Goal: Task Accomplishment & Management: Use online tool/utility

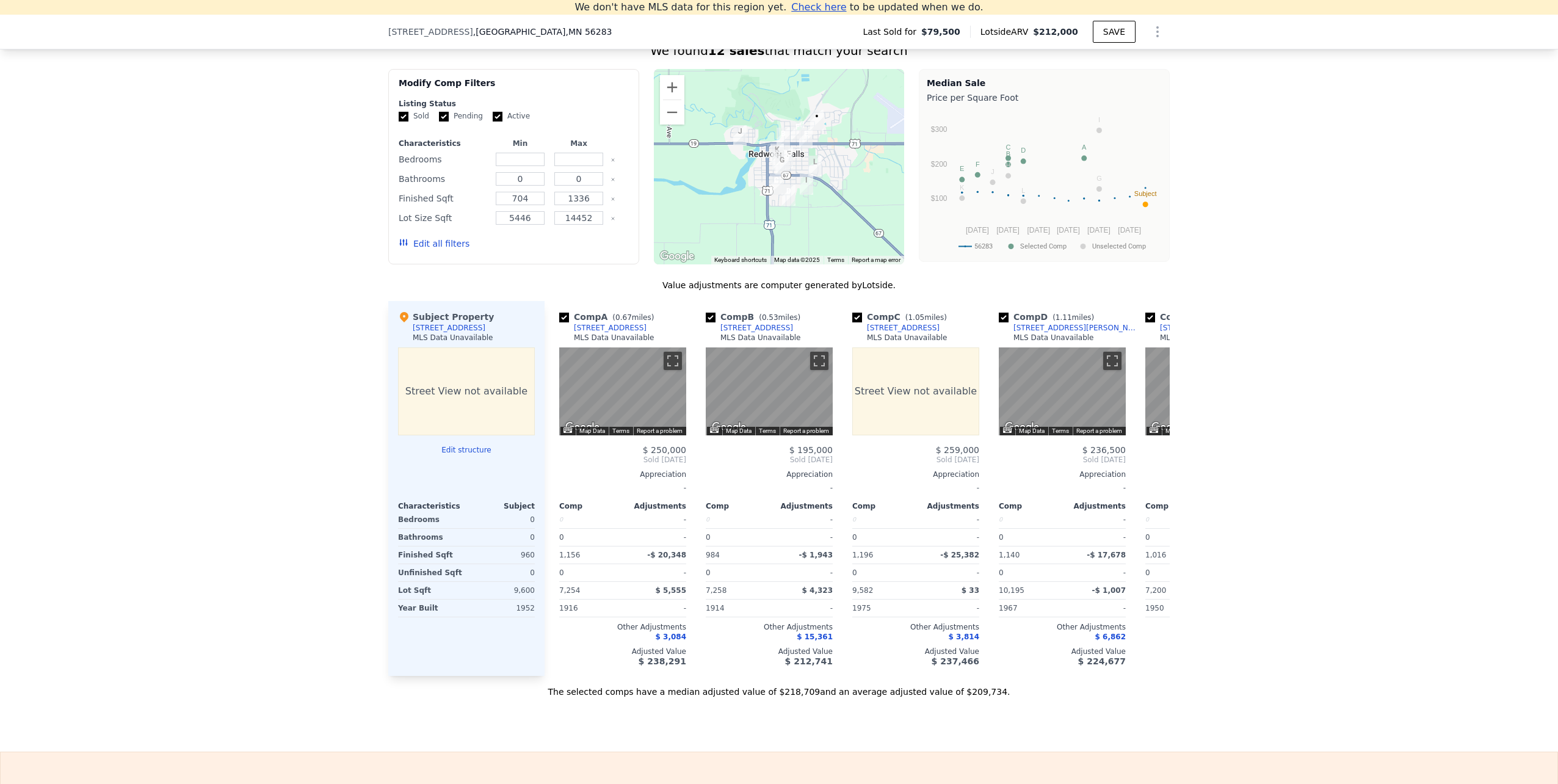
scroll to position [962, 0]
click at [1152, 470] on icon at bounding box center [1155, 457] width 24 height 24
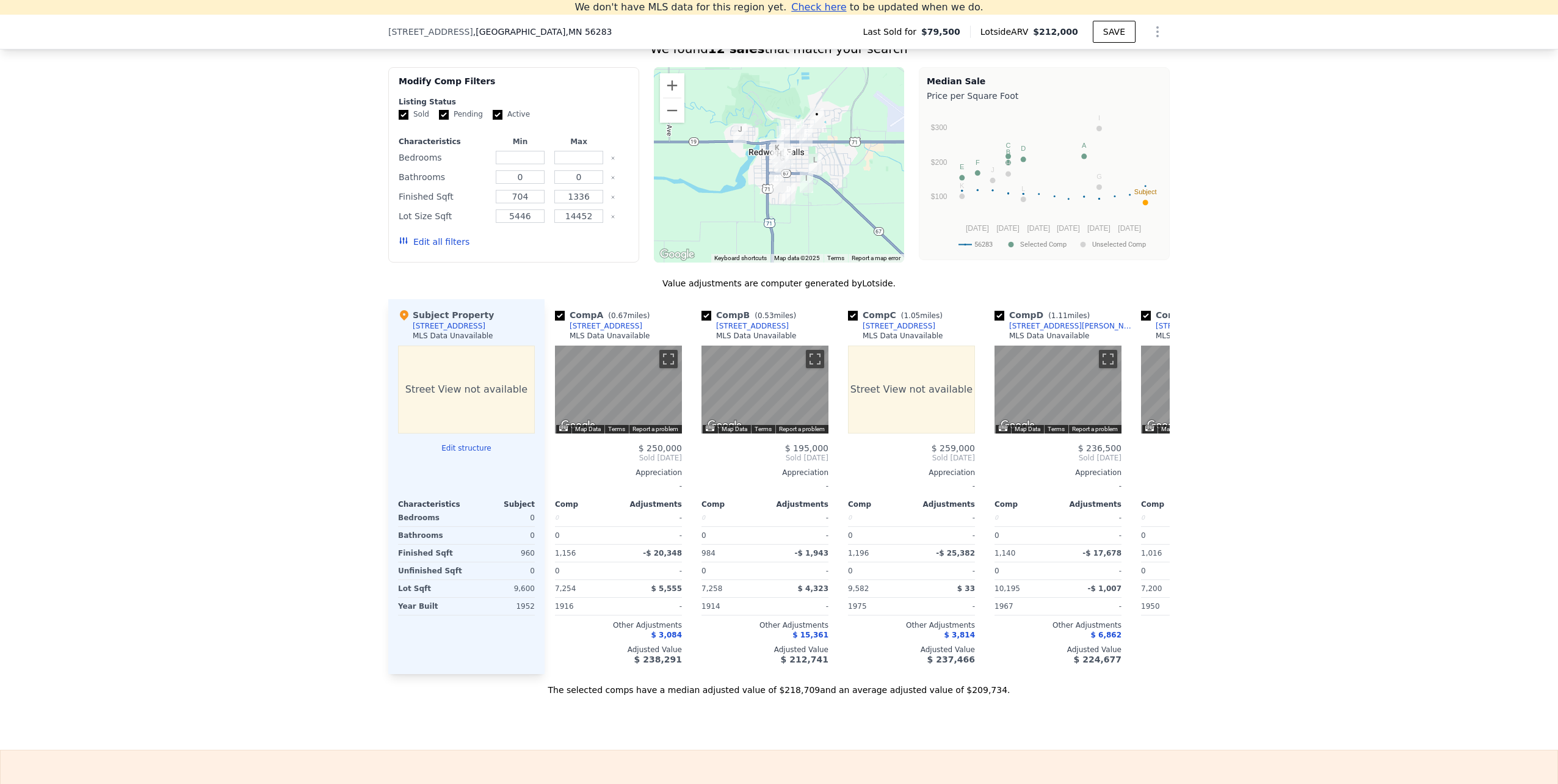
scroll to position [0, 0]
click at [516, 163] on input "number" at bounding box center [520, 157] width 49 height 13
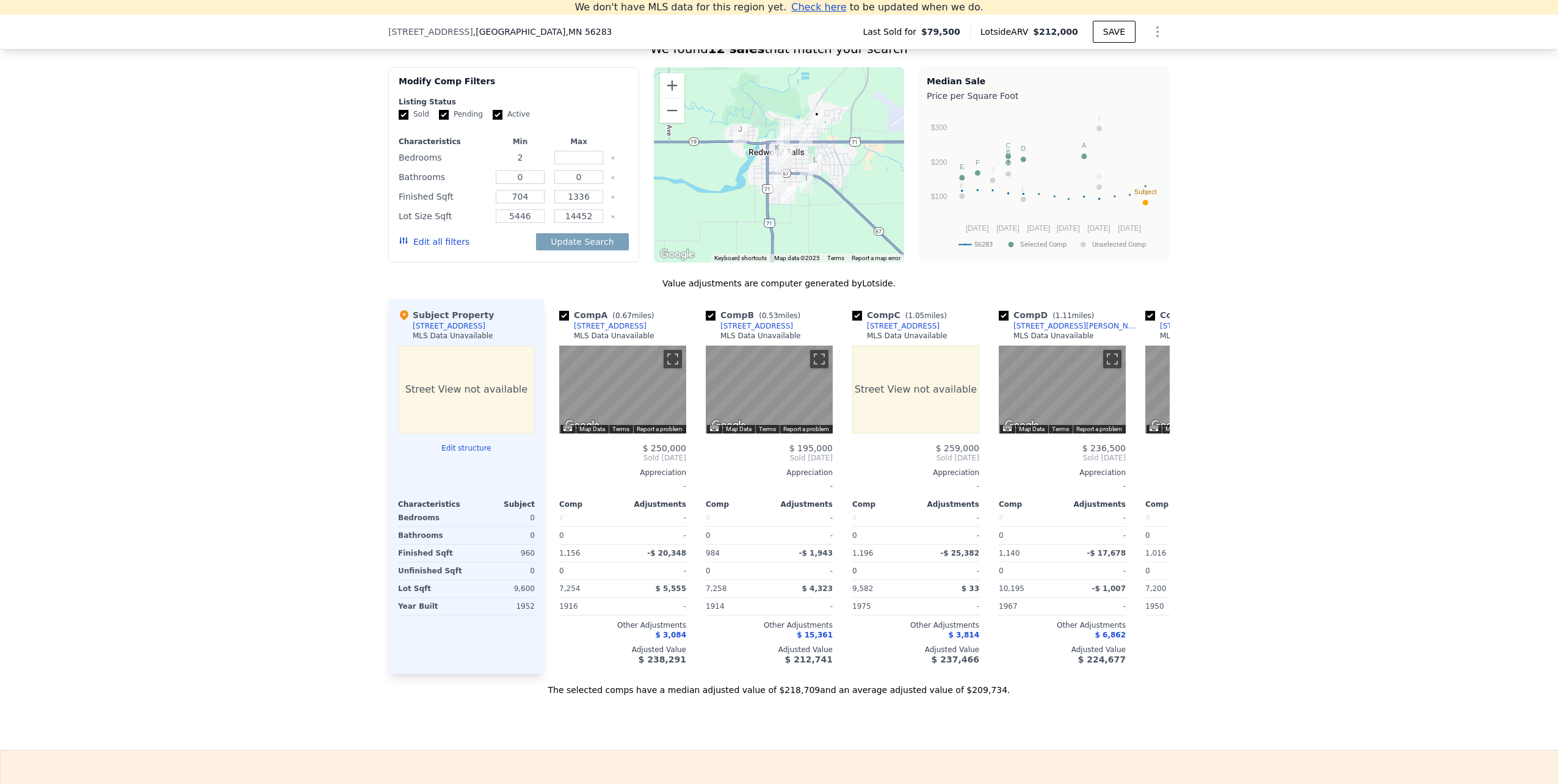
type input "2"
click at [610, 250] on button "Update Search" at bounding box center [582, 242] width 92 height 17
drag, startPoint x: 585, startPoint y: 167, endPoint x: 545, endPoint y: 166, distance: 40.0
click at [545, 166] on div "Bedrooms 2 2" at bounding box center [514, 158] width 230 height 17
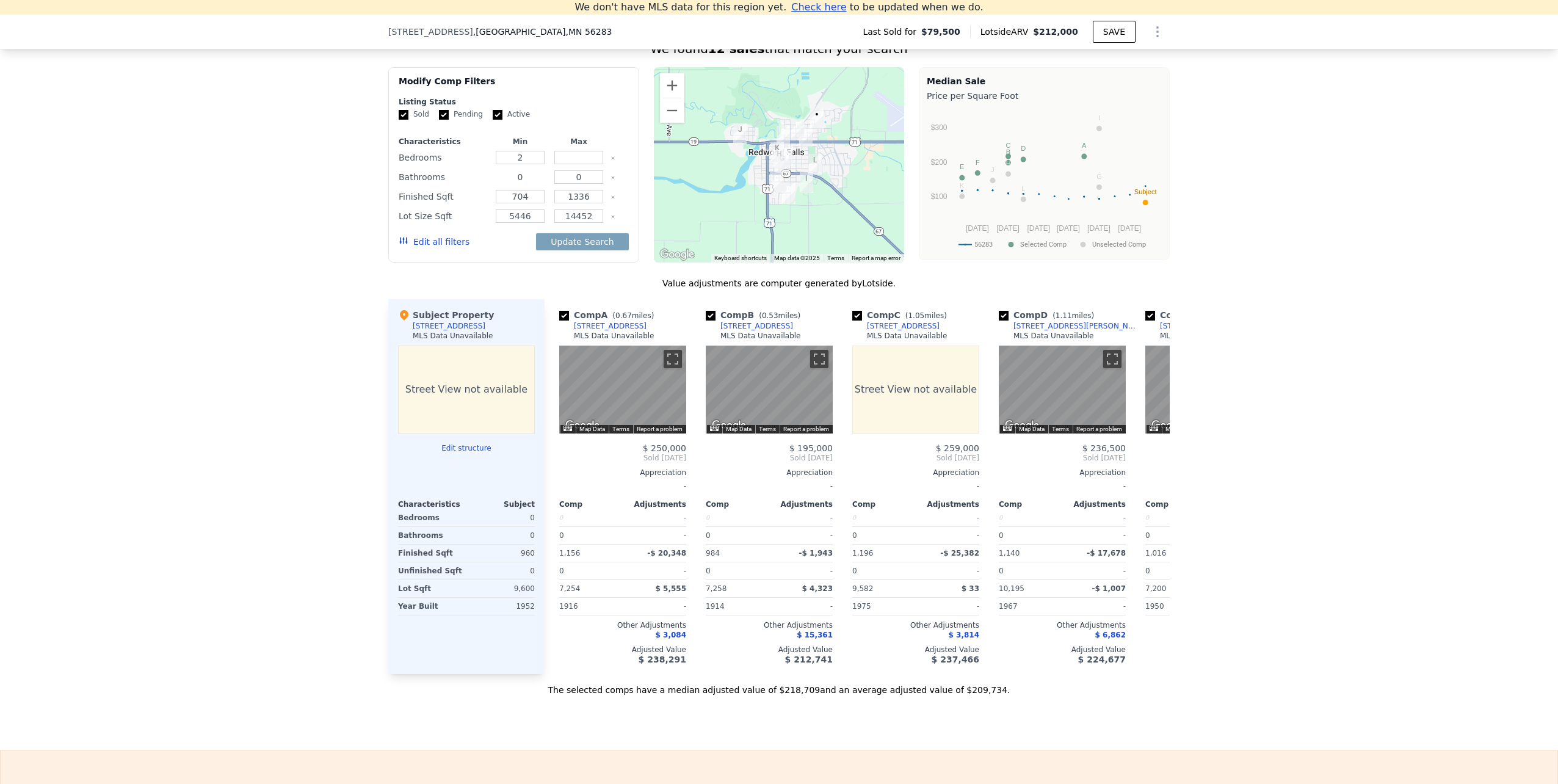
click at [524, 182] on input "0" at bounding box center [520, 177] width 49 height 13
type input "2"
click at [590, 243] on button "Update Search" at bounding box center [582, 242] width 92 height 17
click at [453, 453] on button "Edit structure" at bounding box center [466, 447] width 137 height 10
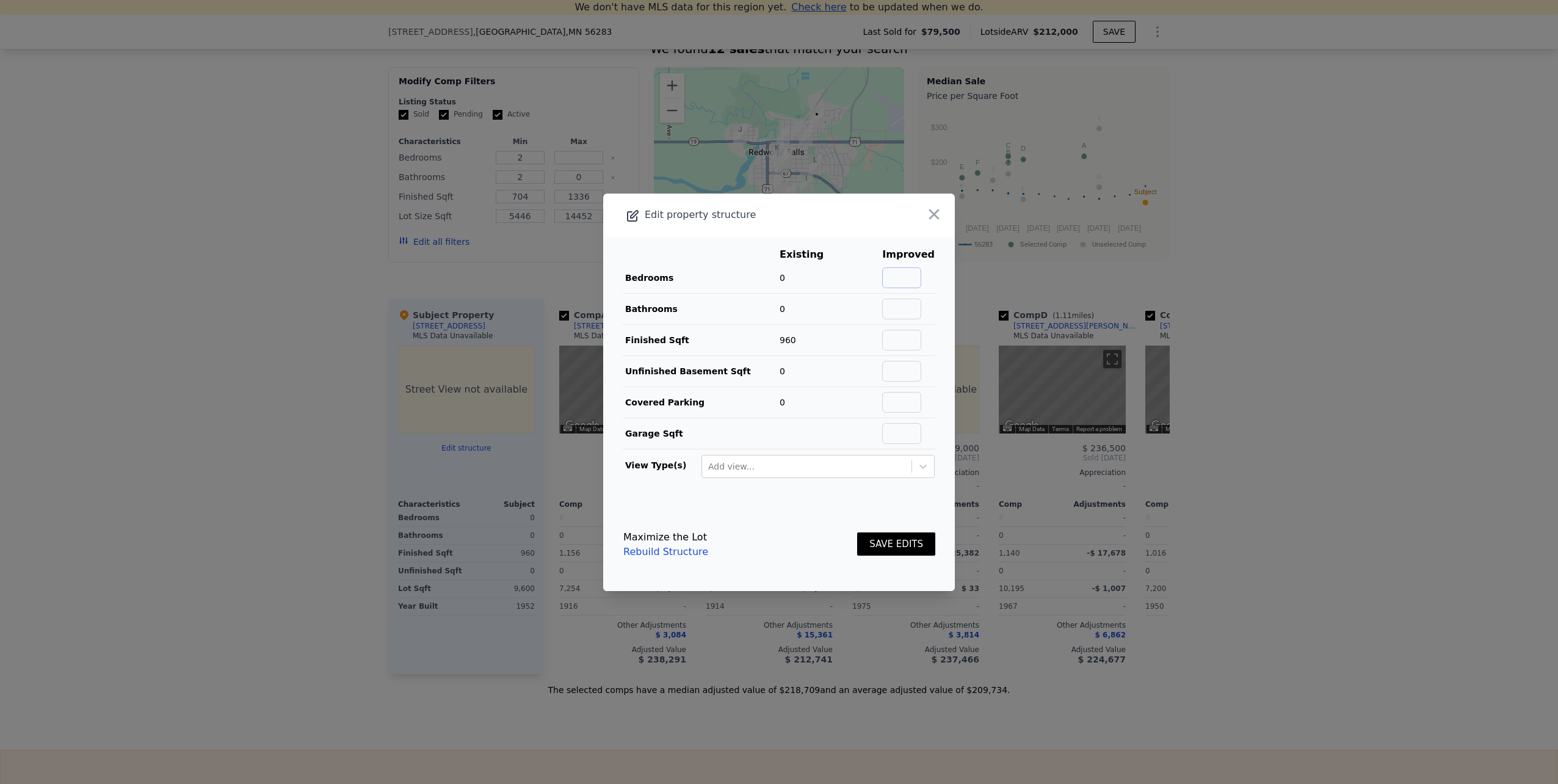
click at [908, 272] on input "text" at bounding box center [901, 278] width 39 height 21
type input "2"
click at [887, 549] on button "SAVE EDITS" at bounding box center [896, 543] width 78 height 23
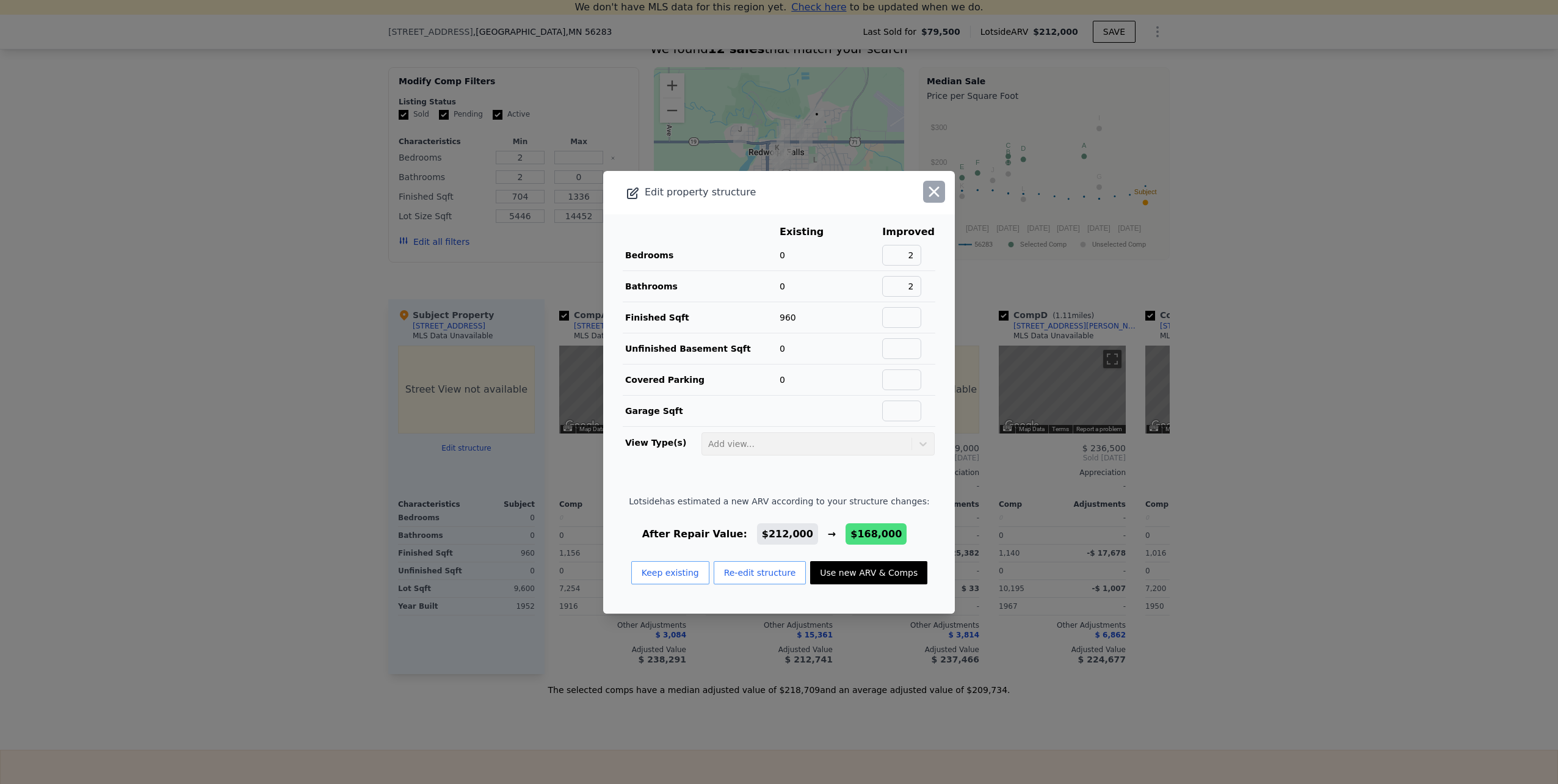
click at [925, 187] on icon "button" at bounding box center [934, 191] width 17 height 17
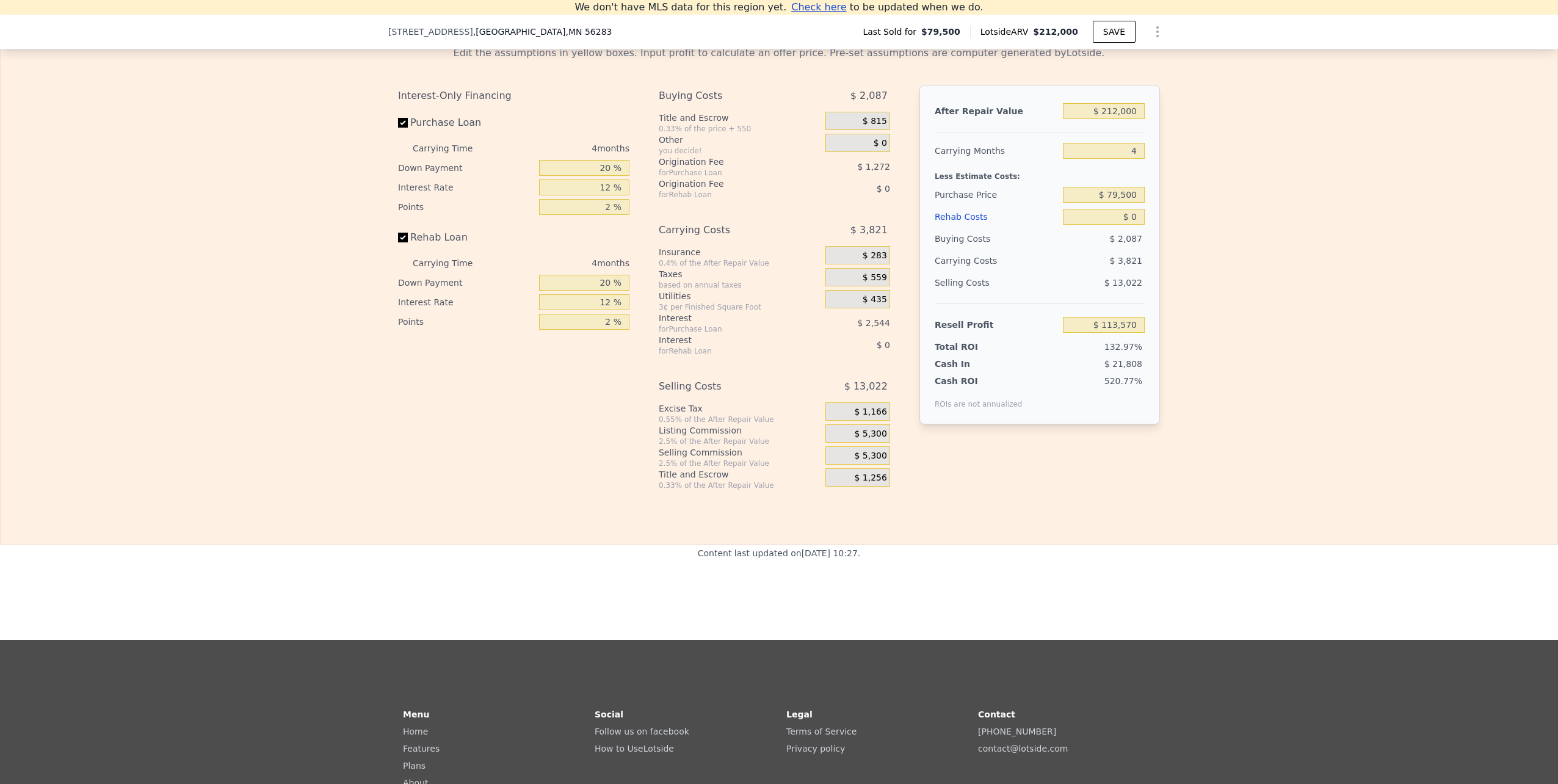
scroll to position [1572, 0]
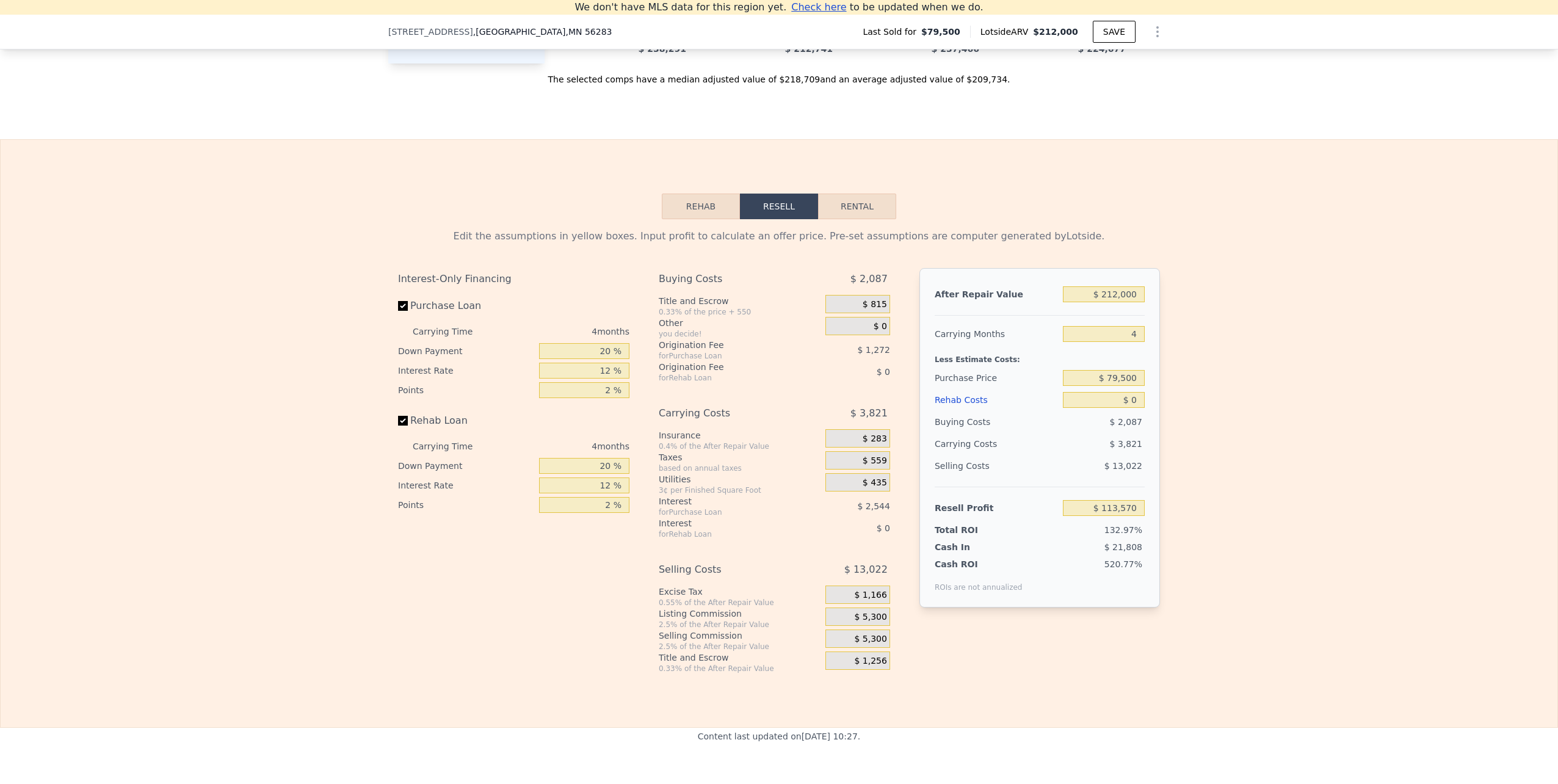
type input "0"
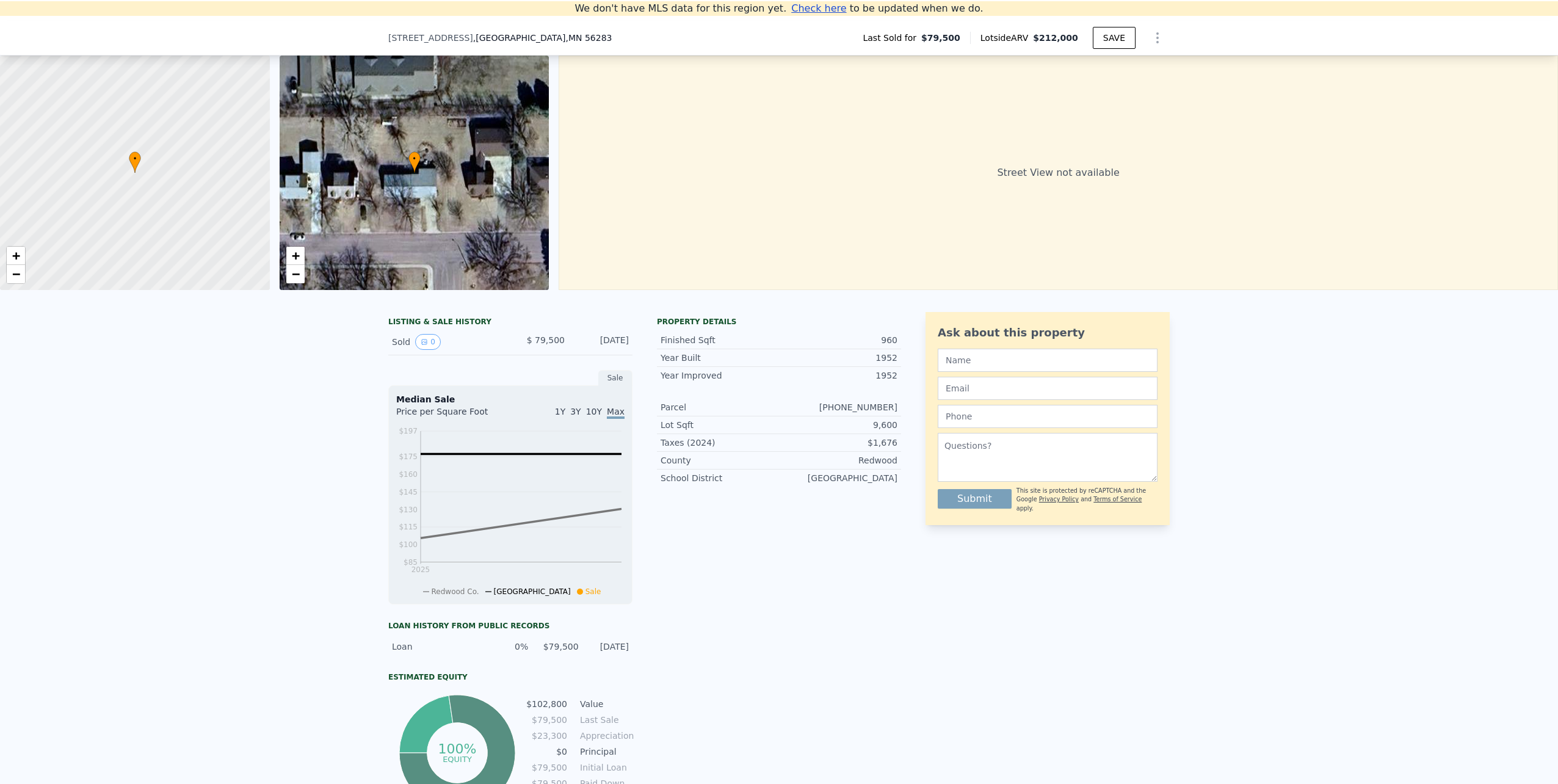
scroll to position [0, 0]
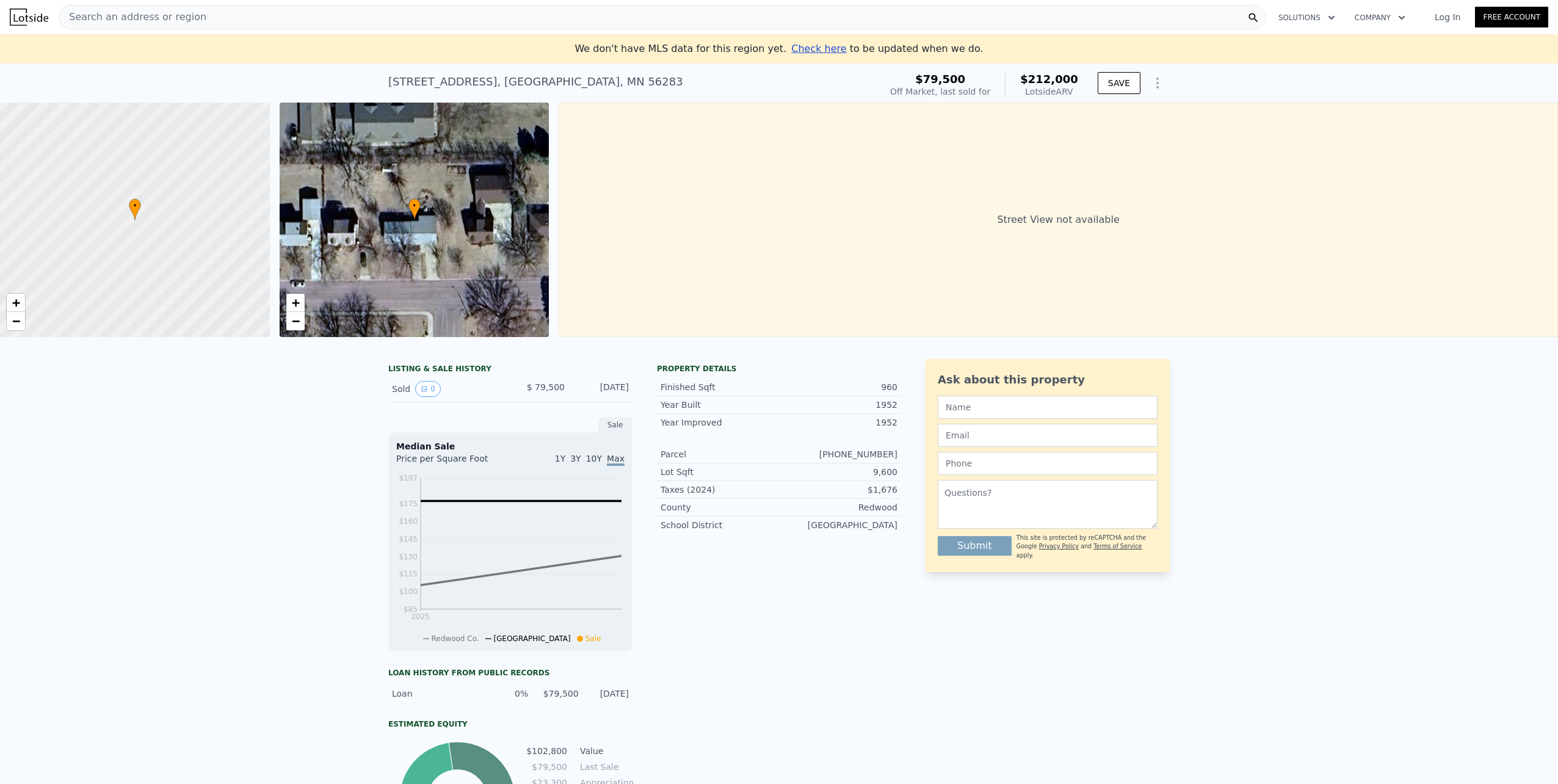
click at [1156, 86] on icon "Show Options" at bounding box center [1157, 82] width 15 height 15
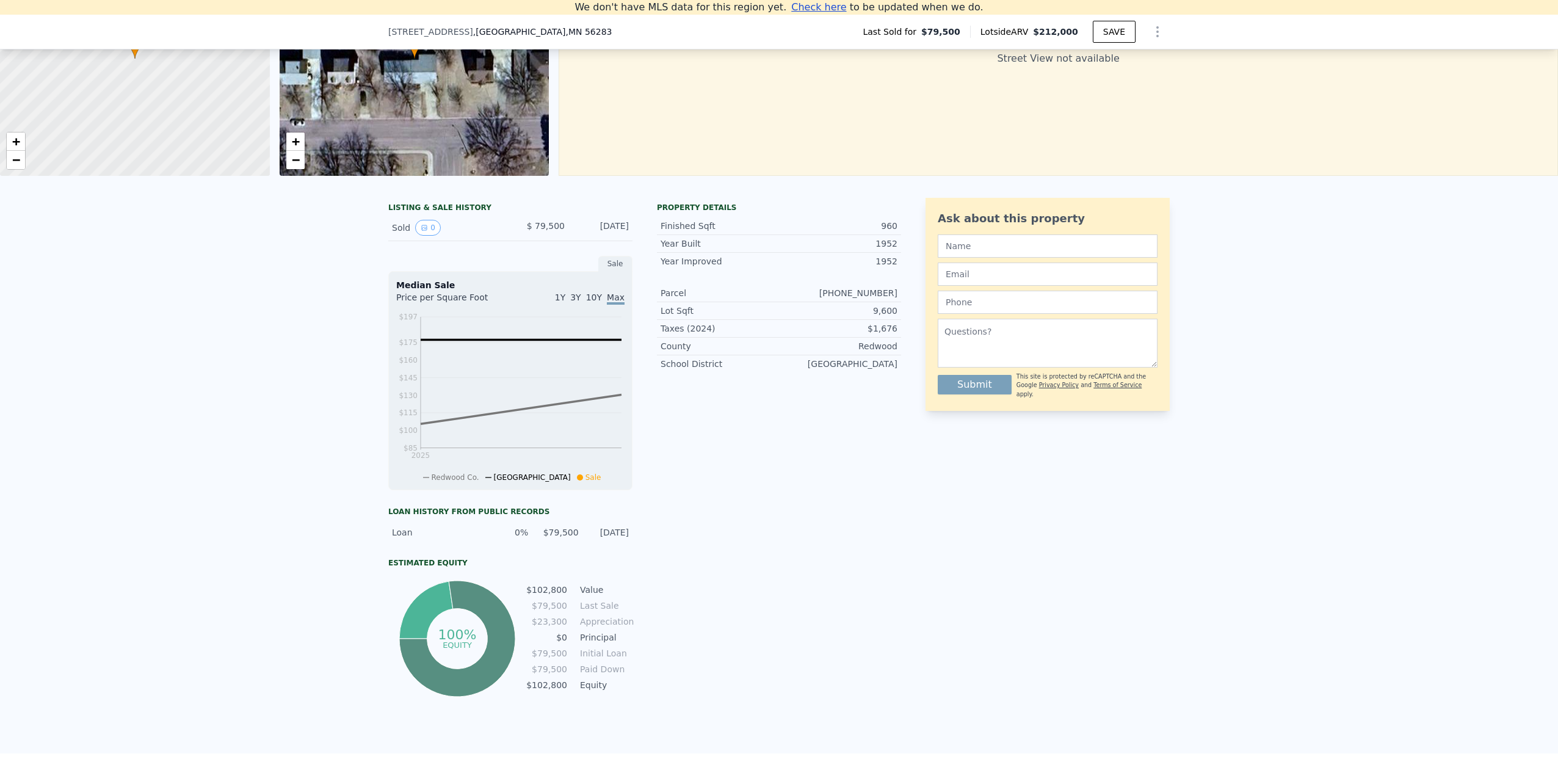
scroll to position [169, 0]
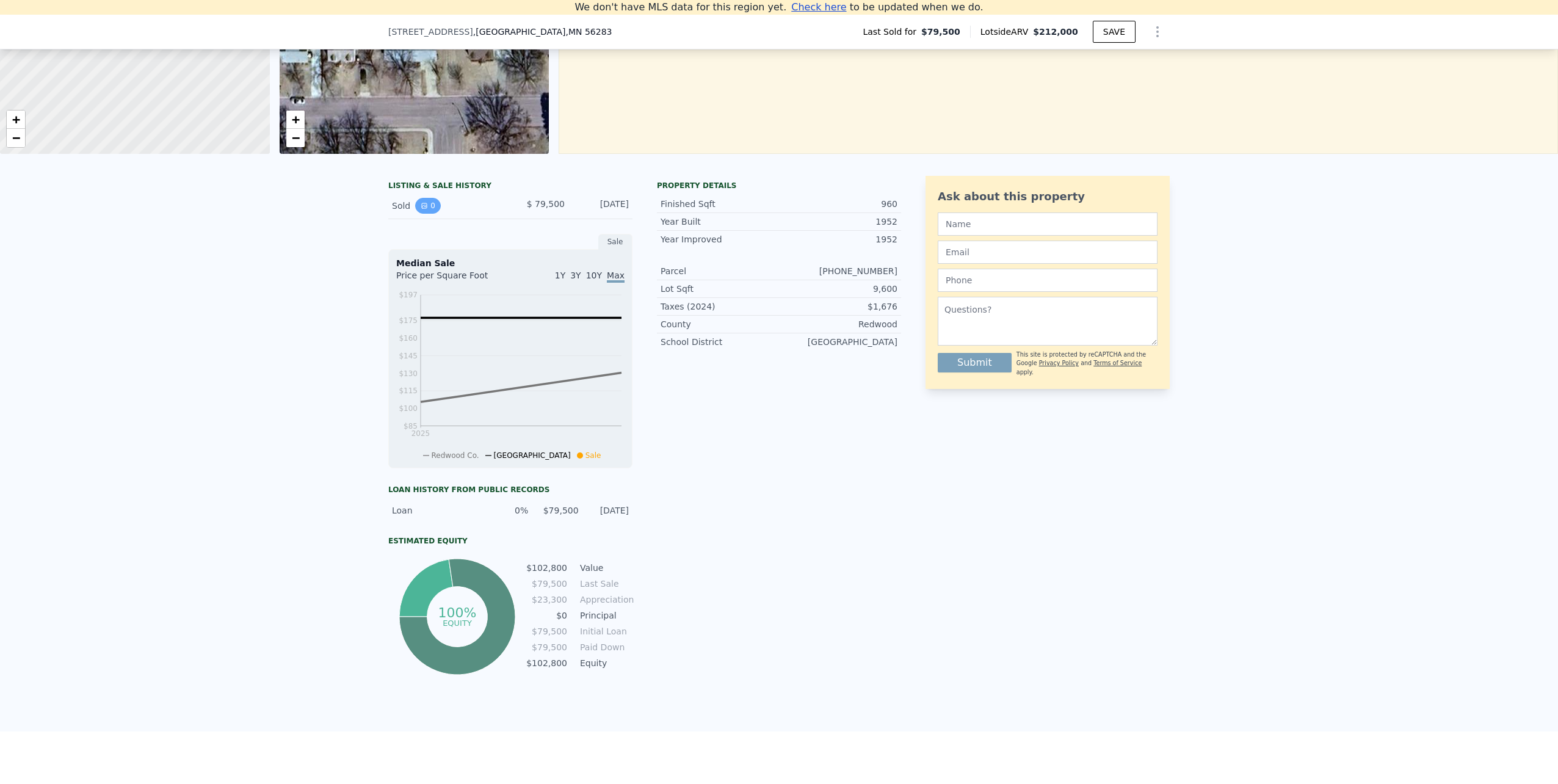
click at [422, 208] on icon "View historical data" at bounding box center [425, 206] width 5 height 5
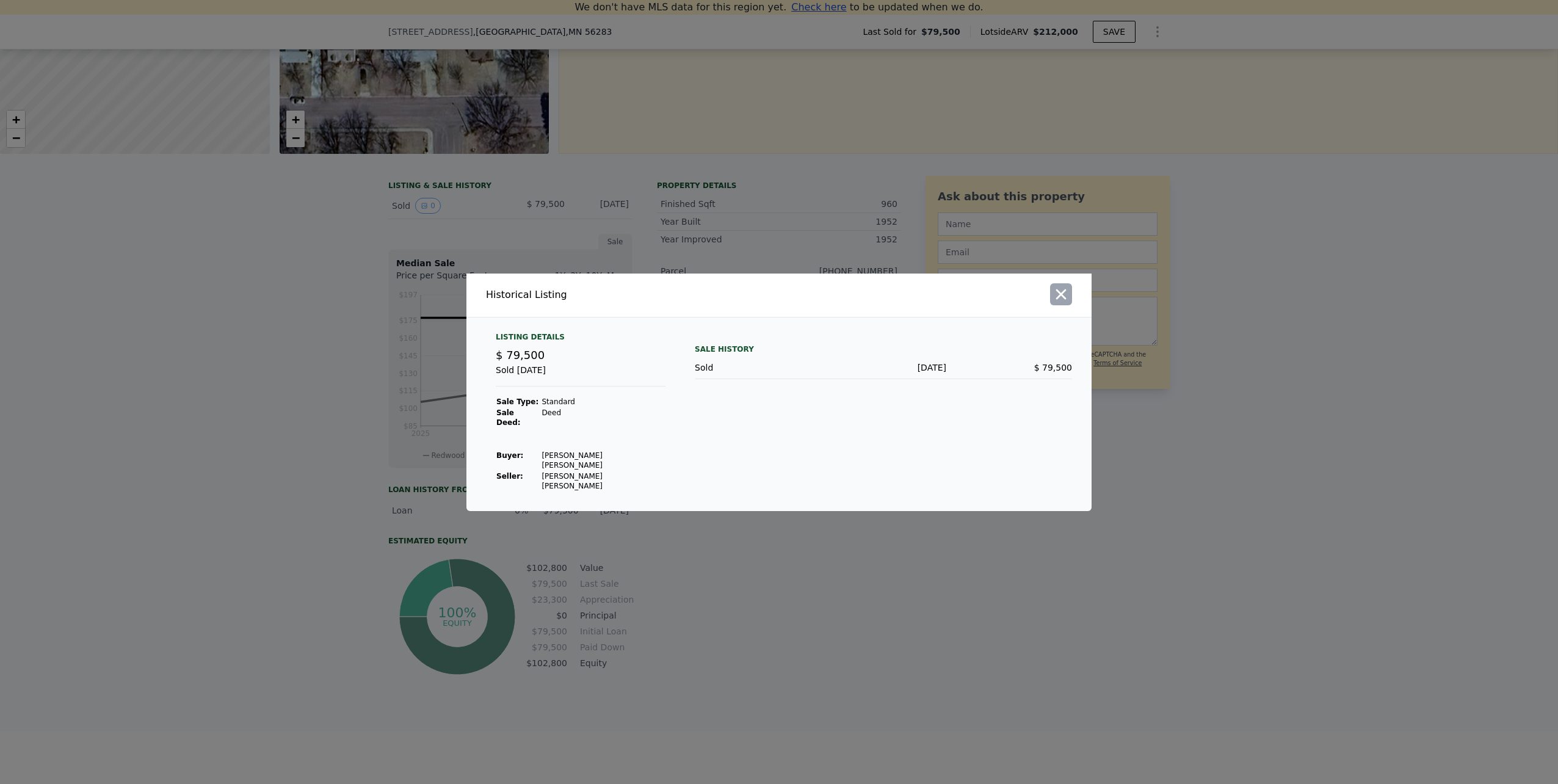
click at [1067, 302] on icon "button" at bounding box center [1061, 295] width 17 height 17
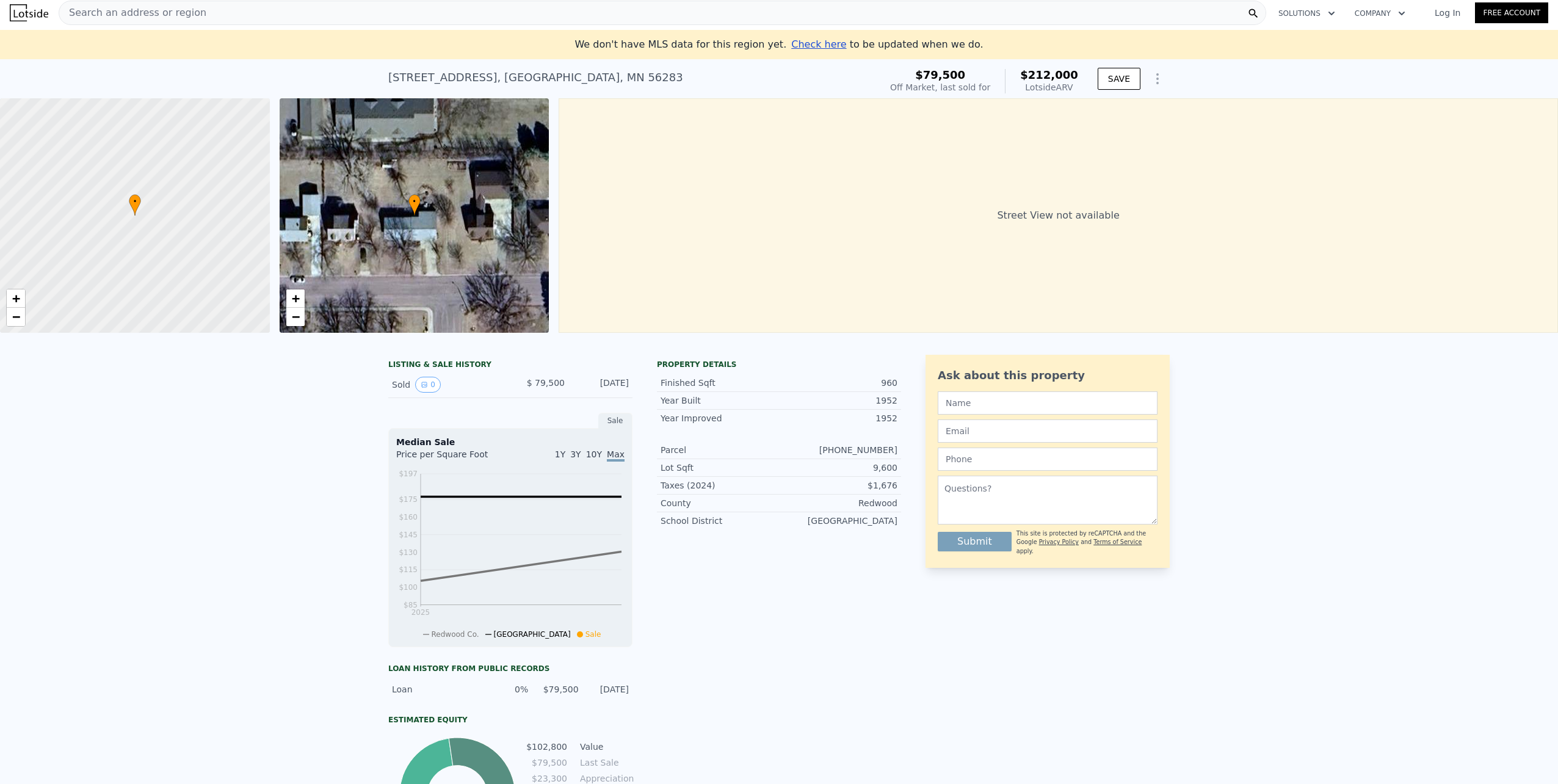
scroll to position [0, 0]
